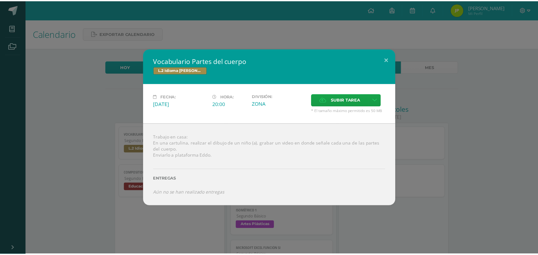
scroll to position [80, 0]
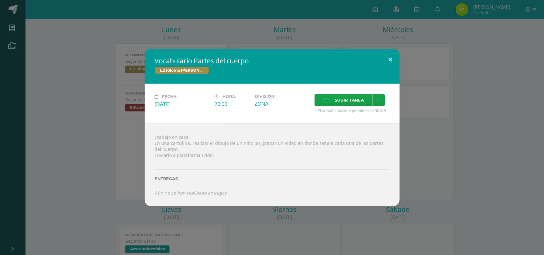
click at [393, 62] on button at bounding box center [390, 60] width 18 height 22
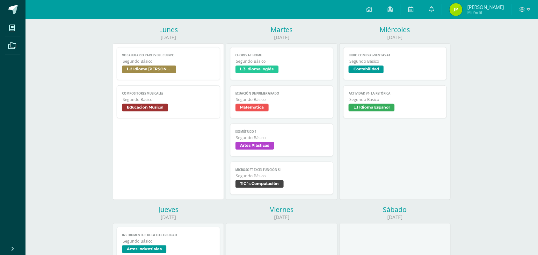
click at [291, 71] on span "L.3 Idioma Inglés" at bounding box center [281, 70] width 93 height 9
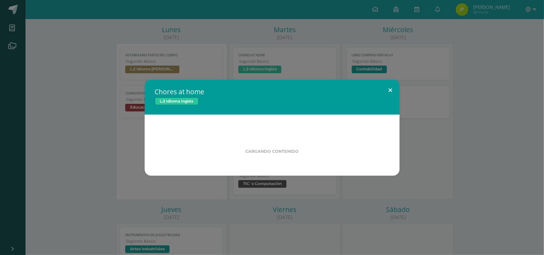
click at [389, 88] on button at bounding box center [390, 91] width 18 height 22
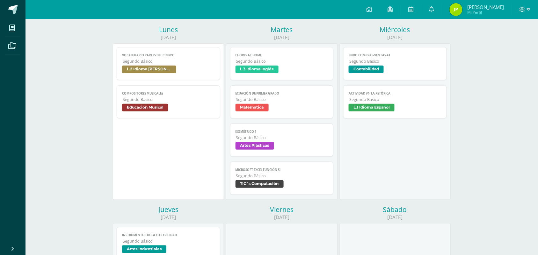
click at [293, 69] on span "L.3 Idioma Inglés" at bounding box center [281, 70] width 93 height 9
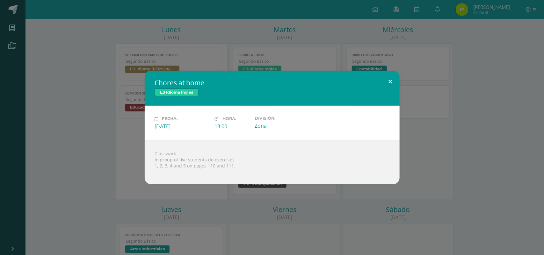
click at [393, 79] on button at bounding box center [390, 82] width 18 height 22
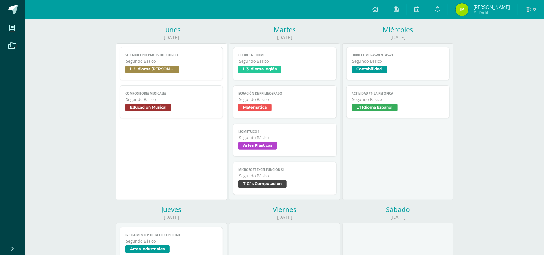
click at [256, 109] on span "Matemática" at bounding box center [254, 108] width 33 height 8
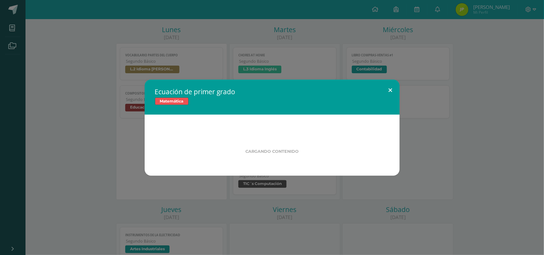
click at [394, 93] on button at bounding box center [390, 91] width 18 height 22
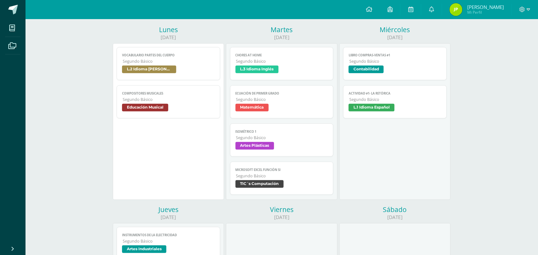
click at [294, 137] on span "Segundo Básico" at bounding box center [282, 137] width 92 height 5
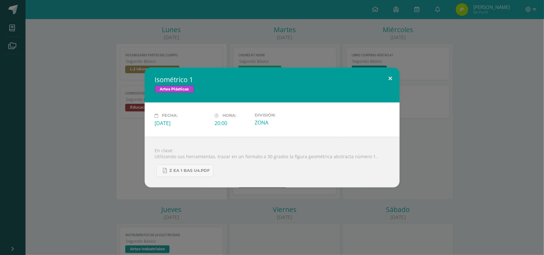
click at [398, 92] on div "Isométrico 1 Artes Plásticas" at bounding box center [272, 85] width 255 height 35
click at [387, 80] on button at bounding box center [390, 79] width 18 height 22
